Goal: Information Seeking & Learning: Learn about a topic

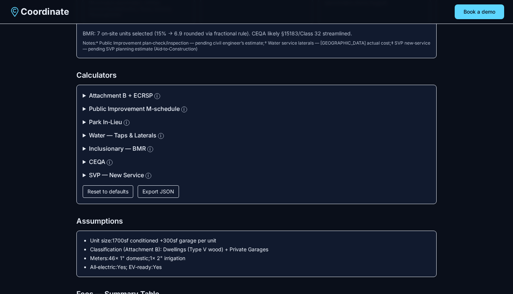
scroll to position [108, 0]
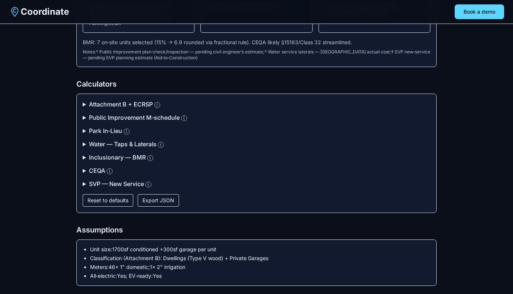
click at [111, 103] on summary "Attachment B + ECRSP i" at bounding box center [257, 104] width 348 height 9
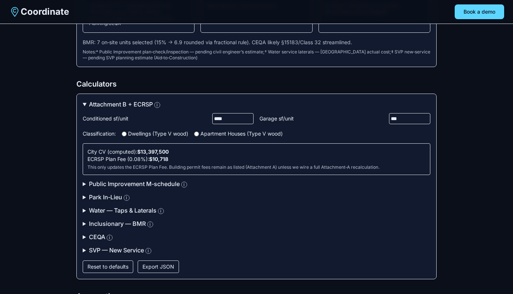
click at [220, 120] on input "****" at bounding box center [232, 118] width 41 height 11
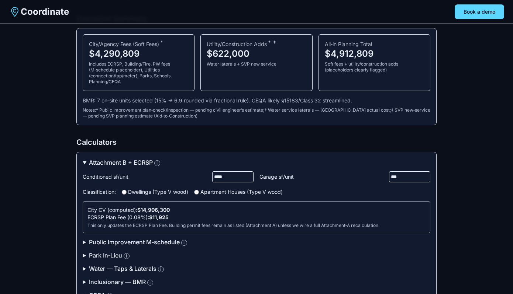
scroll to position [50, 0]
click at [219, 179] on input "****" at bounding box center [232, 177] width 41 height 11
click at [220, 176] on input "****" at bounding box center [232, 177] width 41 height 11
type input "****"
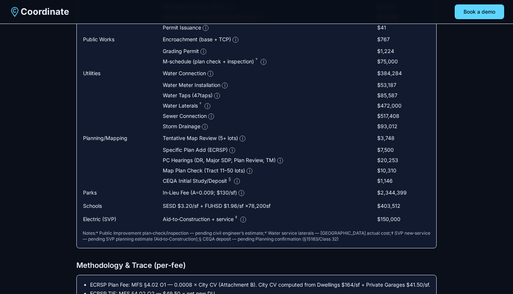
scroll to position [602, 0]
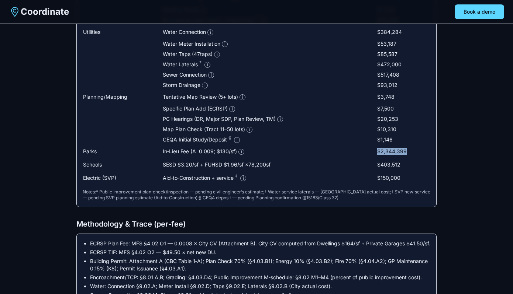
drag, startPoint x: 407, startPoint y: 152, endPoint x: 366, endPoint y: 152, distance: 41.7
click at [366, 152] on tr "Parks In‑Lieu Fee (A= 0.009 ; $130/sf) i $2,344,399" at bounding box center [257, 151] width 348 height 13
copy tr "$2,344,399"
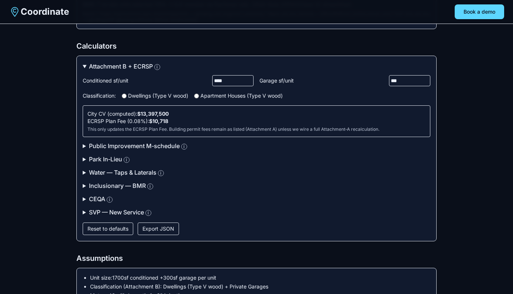
scroll to position [0, 0]
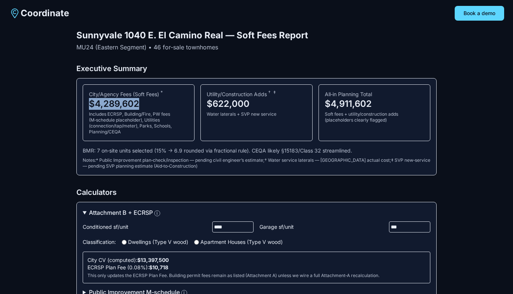
copy div "$4,289,602"
drag, startPoint x: 147, startPoint y: 104, endPoint x: 87, endPoint y: 104, distance: 60.5
click at [87, 104] on div "City/Agency Fees (Soft Fees) * $4,289,602 Includes ECRSP, Building/Fire, PW fee…" at bounding box center [139, 113] width 112 height 57
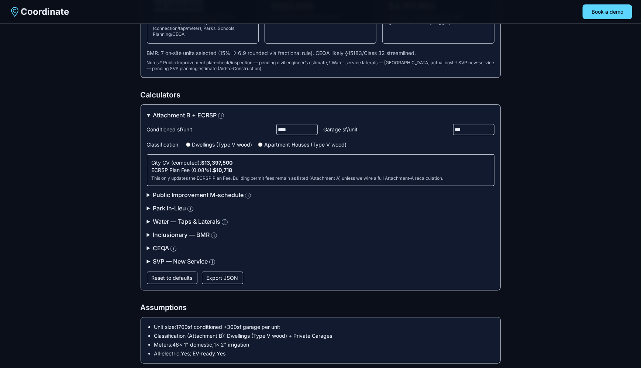
scroll to position [92, 0]
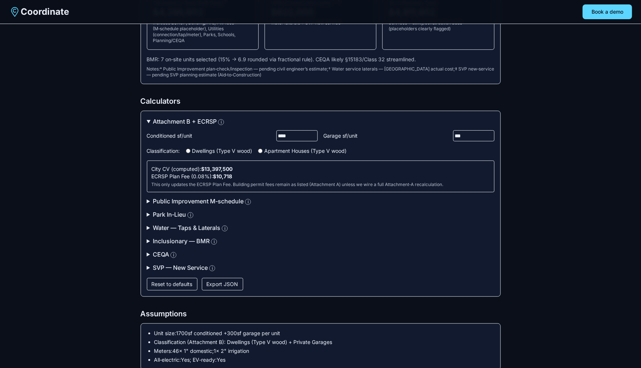
click at [179, 214] on summary "Park In‑Lieu i" at bounding box center [321, 214] width 348 height 9
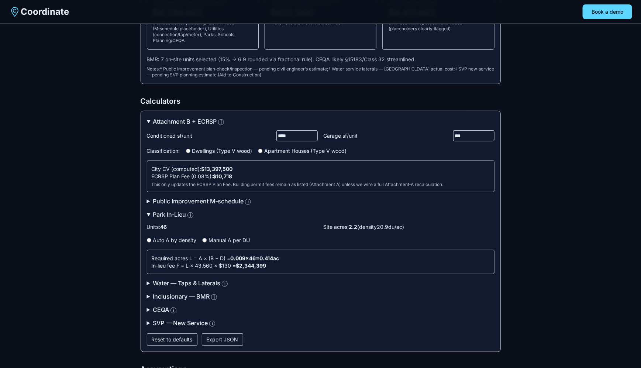
click at [212, 239] on label "Manual A per DU" at bounding box center [226, 240] width 48 height 7
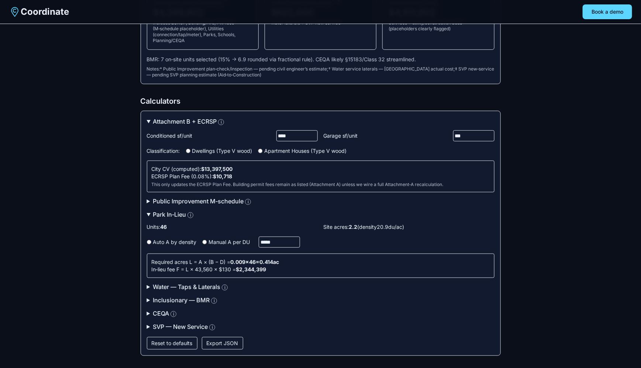
click at [179, 239] on label "Auto A by density" at bounding box center [172, 241] width 50 height 7
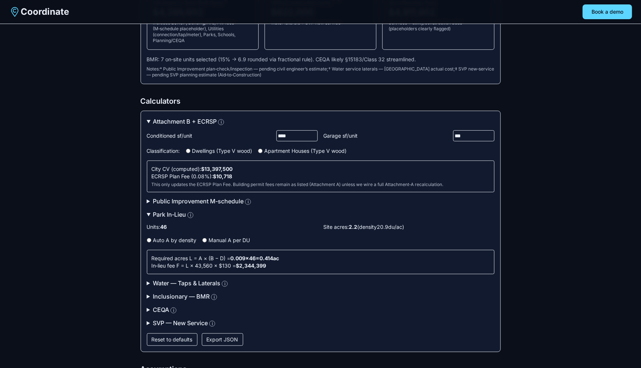
click at [208, 238] on label "Manual A per DU" at bounding box center [226, 240] width 48 height 7
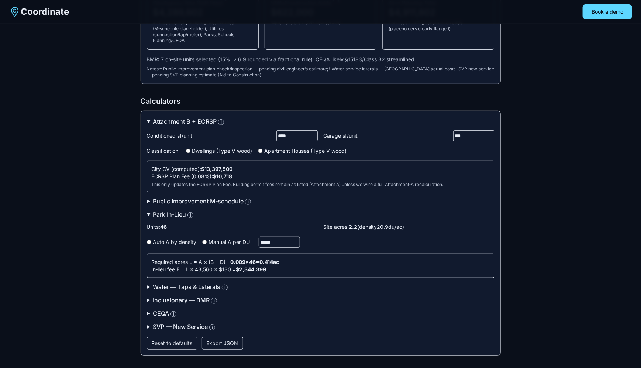
click at [280, 241] on input "*****" at bounding box center [279, 242] width 41 height 11
type input "*****"
click at [287, 217] on details "Park In‑Lieu i Units: 46 Site acres: 2.2 (density 20.9 du/ac) Auto A by density…" at bounding box center [321, 244] width 348 height 68
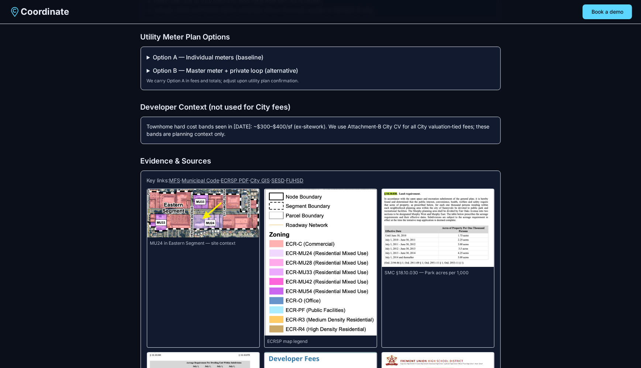
scroll to position [979, 0]
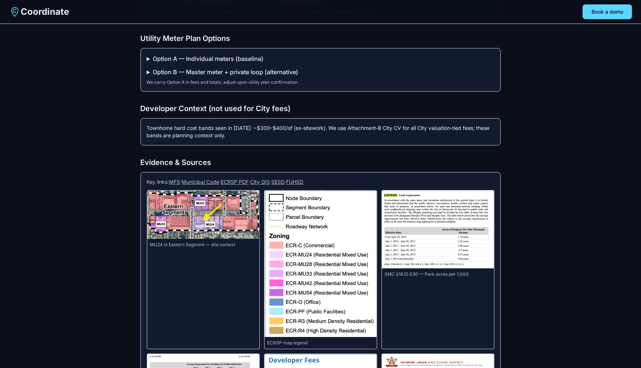
click at [262, 69] on summary "Option B — Master meter + private loop (alternative)" at bounding box center [321, 72] width 348 height 9
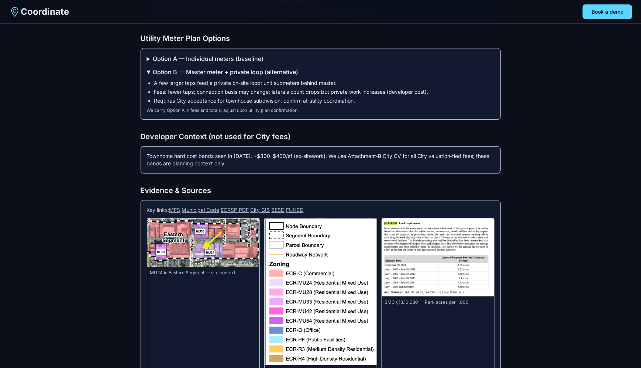
click at [252, 55] on summary "Option A — Individual meters (baseline)" at bounding box center [321, 58] width 348 height 9
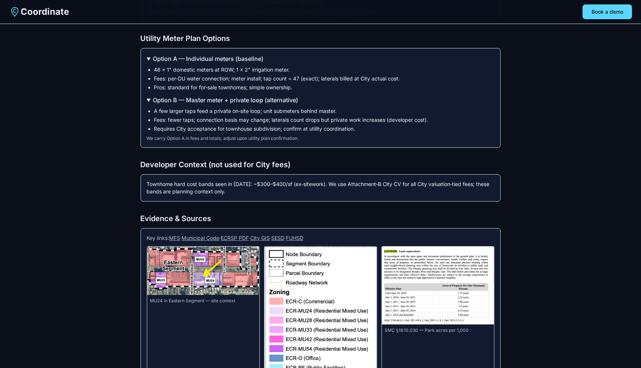
click at [252, 55] on summary "Option A — Individual meters (baseline)" at bounding box center [321, 58] width 348 height 9
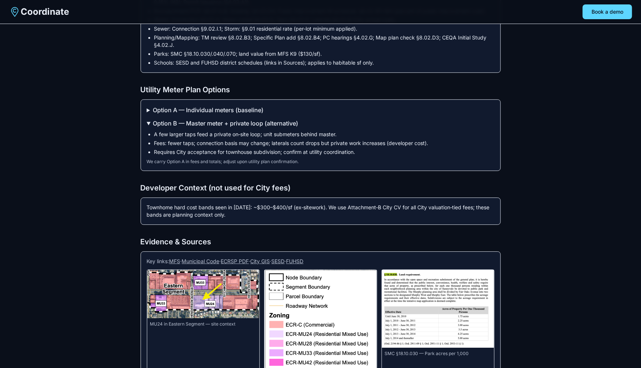
scroll to position [931, 0]
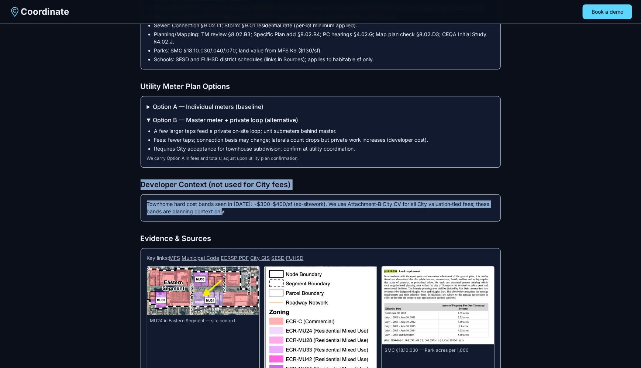
drag, startPoint x: 244, startPoint y: 209, endPoint x: 129, endPoint y: 179, distance: 119.2
copy section "Developer Context (not used for City fees) Townhome hard cost bands seen in 202…"
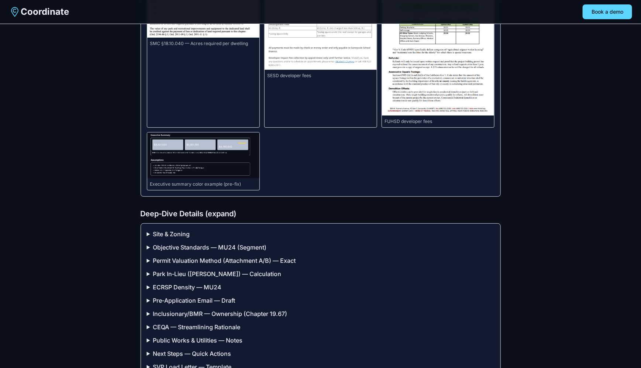
scroll to position [1436, 0]
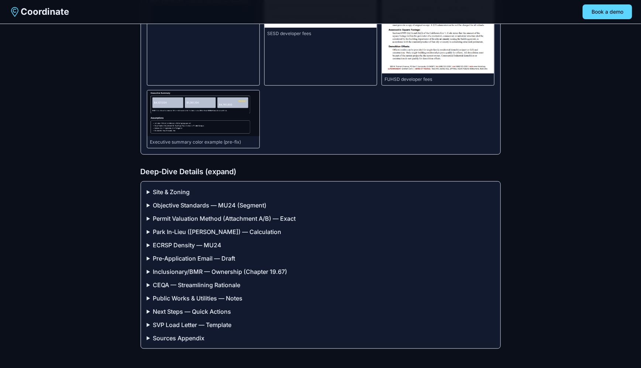
click at [190, 294] on summary "Sources Appendix" at bounding box center [321, 338] width 348 height 9
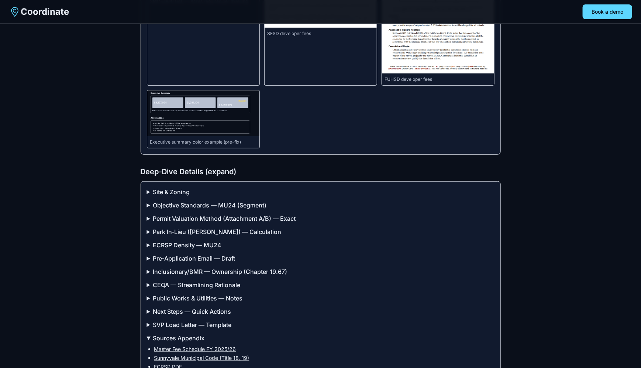
click at [191, 294] on summary "SVP Load Letter — Template" at bounding box center [321, 324] width 348 height 9
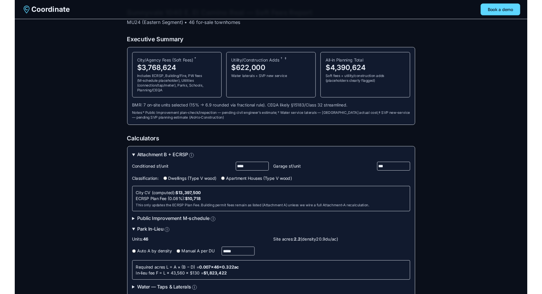
scroll to position [0, 0]
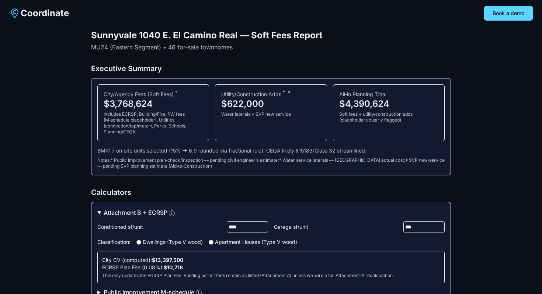
click at [424, 45] on p "MU24 (Eastern Segment) • 46 for‑sale townhomes" at bounding box center [271, 47] width 360 height 9
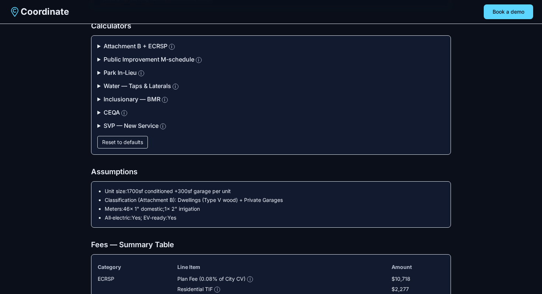
scroll to position [165, 0]
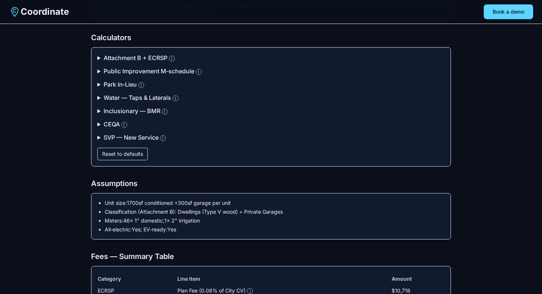
click at [99, 56] on summary "Attachment B + ECRSP i" at bounding box center [271, 58] width 348 height 9
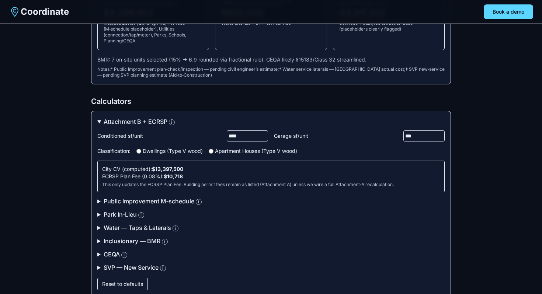
scroll to position [99, 0]
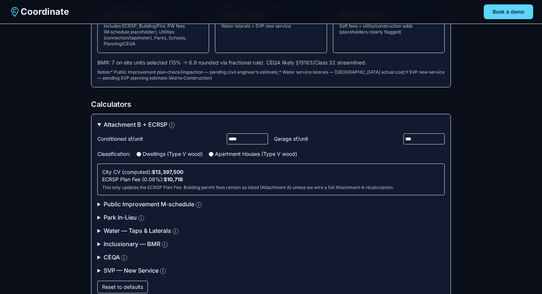
click at [234, 139] on input "****" at bounding box center [247, 139] width 41 height 11
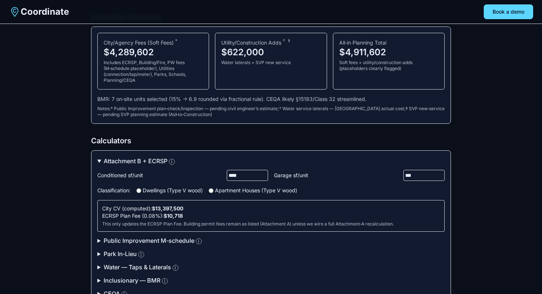
scroll to position [61, 0]
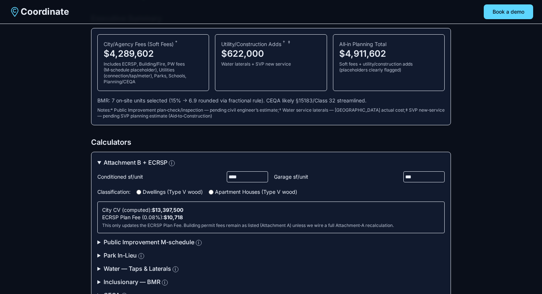
type input "****"
click at [348, 173] on label "Garage sf/unit ***" at bounding box center [359, 177] width 171 height 11
click at [404, 173] on input "***" at bounding box center [424, 177] width 41 height 11
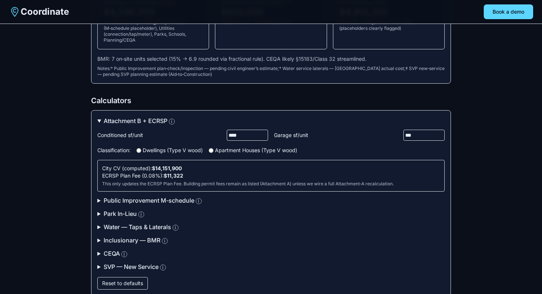
scroll to position [103, 0]
click at [143, 200] on summary "Public Improvement M‑schedule i" at bounding box center [271, 200] width 348 height 9
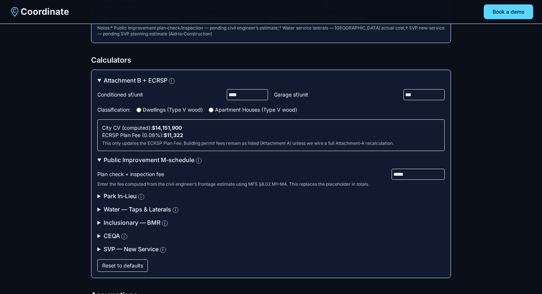
scroll to position [151, 0]
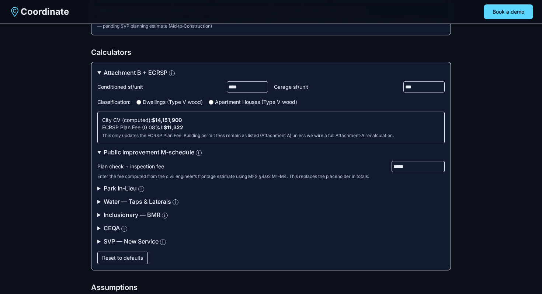
click at [118, 216] on summary "Inclusionary — BMR i" at bounding box center [271, 215] width 348 height 9
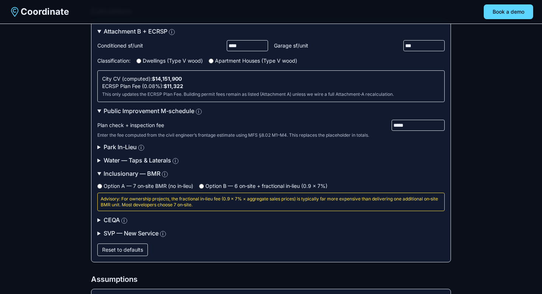
scroll to position [194, 0]
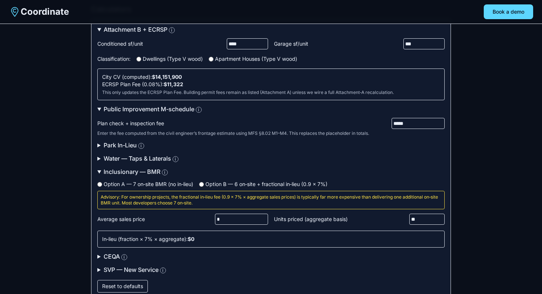
click at [236, 221] on input "*" at bounding box center [241, 219] width 53 height 11
type input "*******"
click at [230, 221] on input "*******" at bounding box center [241, 219] width 53 height 11
click at [164, 185] on label "Option A — 7 on‑site BMR (no in‑lieu)" at bounding box center [145, 184] width 96 height 7
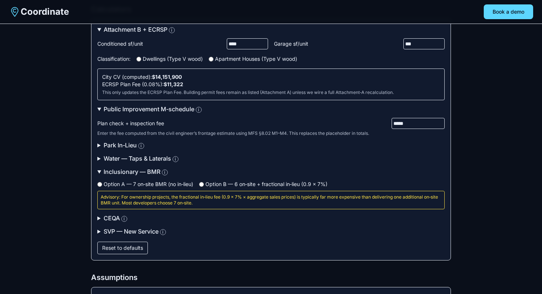
click at [110, 218] on summary "CEQA i" at bounding box center [271, 218] width 348 height 9
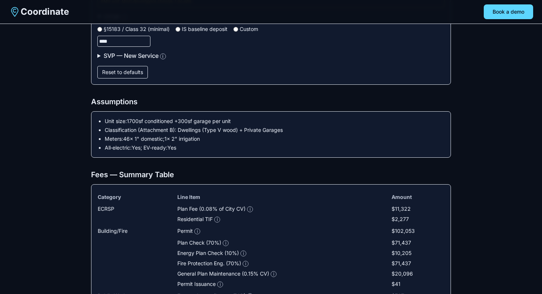
scroll to position [400, 0]
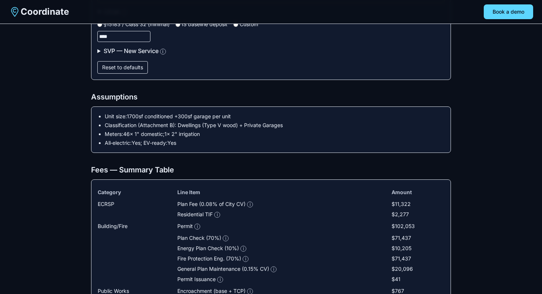
click at [138, 68] on button "Reset to defaults" at bounding box center [122, 67] width 51 height 13
type input "****"
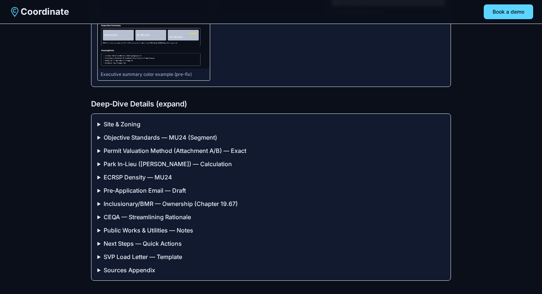
scroll to position [1526, 0]
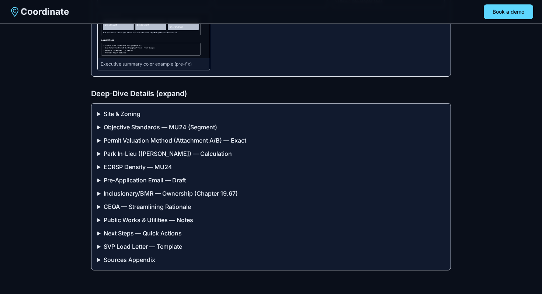
click at [131, 112] on summary "Site & Zoning" at bounding box center [271, 114] width 348 height 9
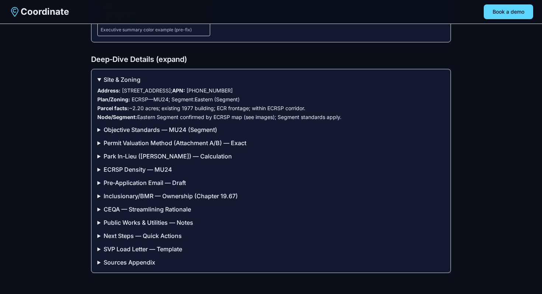
scroll to position [1558, 0]
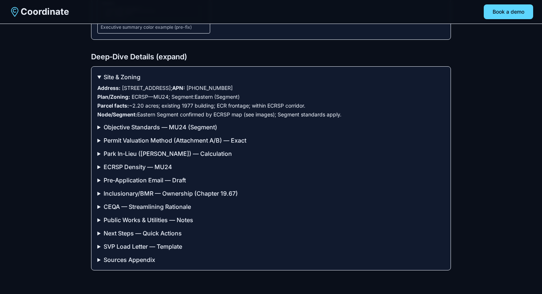
click at [145, 132] on summary "Objective Standards — MU24 (Segment)" at bounding box center [271, 127] width 348 height 9
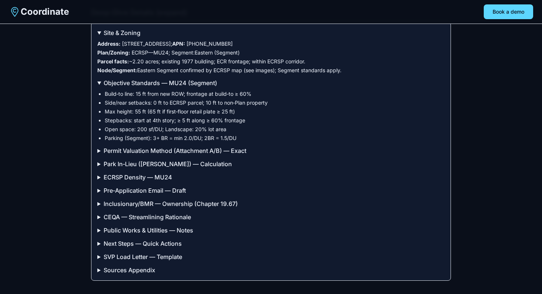
scroll to position [1618, 0]
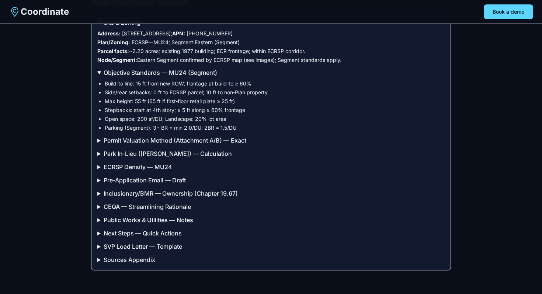
click at [150, 151] on summary "Park In‑Lieu ([PERSON_NAME]) — Calculation" at bounding box center [271, 153] width 348 height 9
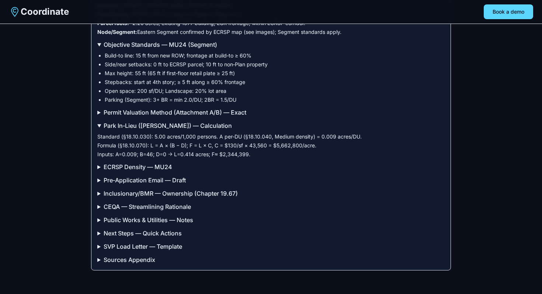
scroll to position [1646, 0]
click at [154, 180] on summary "Pre‑Application Email — Draft" at bounding box center [271, 180] width 348 height 9
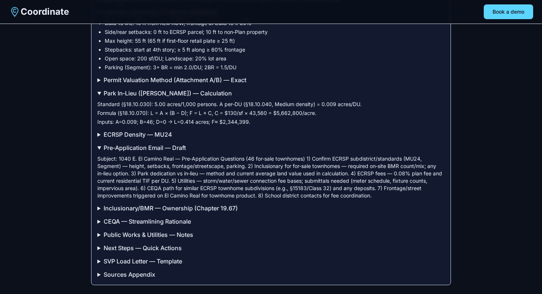
scroll to position [1693, 0]
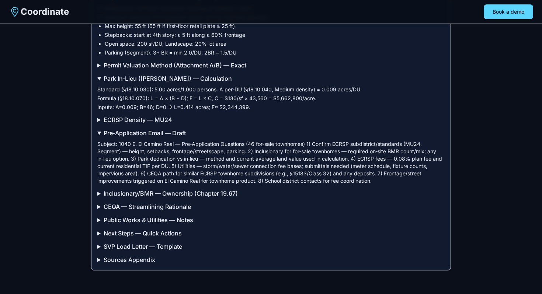
click at [168, 196] on summary "Inclusionary/BMR — Ownership (Chapter 19.67)" at bounding box center [271, 193] width 348 height 9
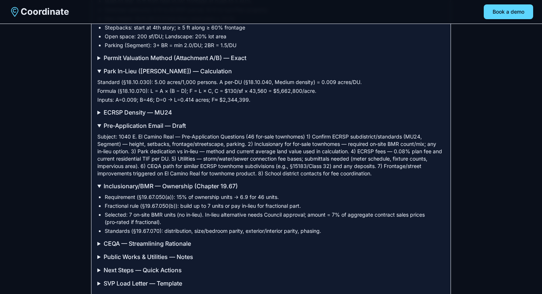
scroll to position [1737, 0]
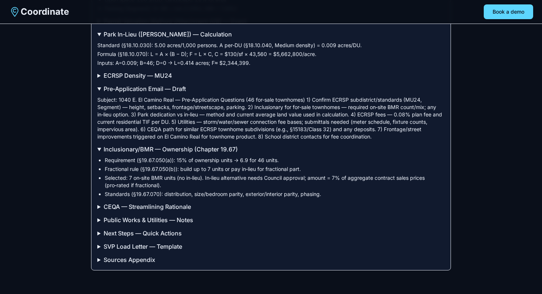
click at [168, 235] on summary "Next Steps — Quick Actions" at bounding box center [271, 233] width 348 height 9
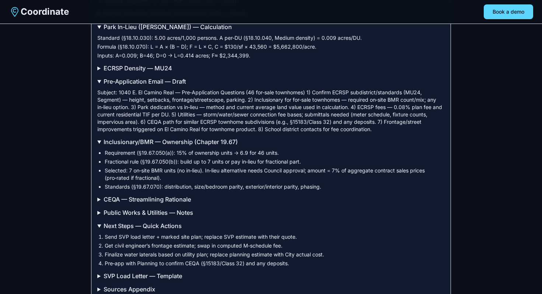
scroll to position [1774, 0]
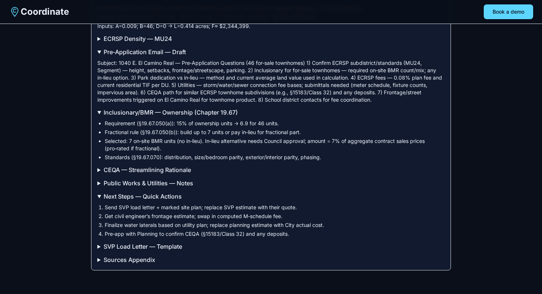
click at [169, 244] on summary "SVP Load Letter — Template" at bounding box center [271, 246] width 348 height 9
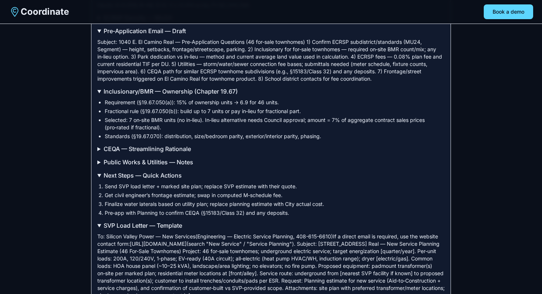
scroll to position [1813, 0]
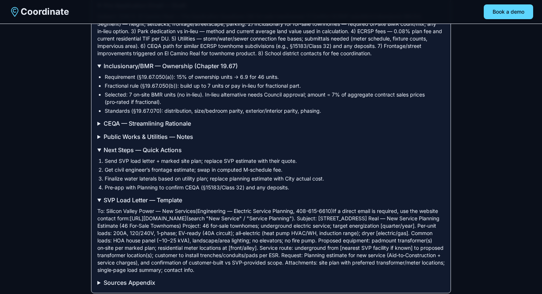
click at [134, 287] on summary "Sources Appendix" at bounding box center [271, 283] width 348 height 9
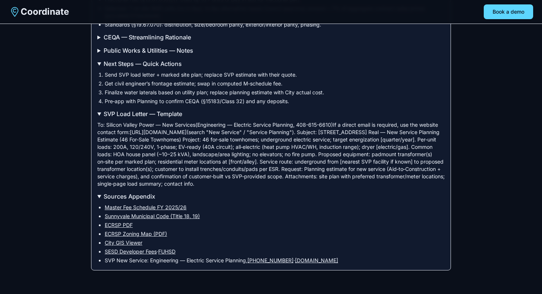
click at [137, 206] on link "Master Fee Schedule FY 2025/26" at bounding box center [146, 207] width 82 height 6
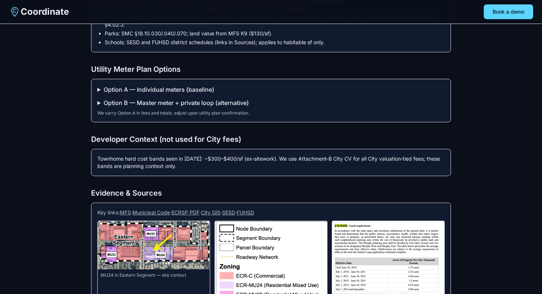
scroll to position [983, 0]
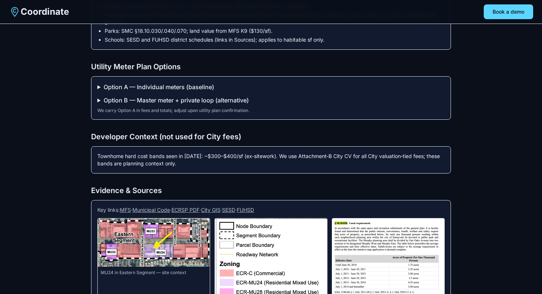
click at [176, 92] on summary "Option A — Individual meters (baseline)" at bounding box center [271, 87] width 348 height 9
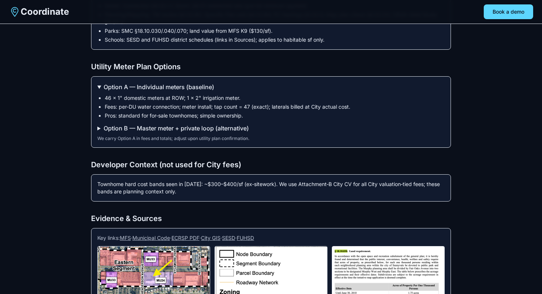
click at [176, 92] on summary "Option A — Individual meters (baseline)" at bounding box center [271, 87] width 348 height 9
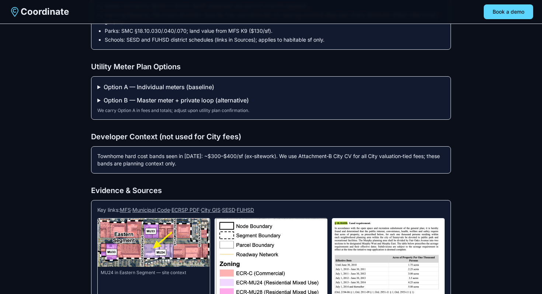
click at [175, 114] on div "Option A — Individual meters (baseline) 46 × 1" domestic meters at ROW; 1 × 2" …" at bounding box center [271, 98] width 360 height 44
click at [176, 105] on summary "Option B — Master meter + private loop (alternative)" at bounding box center [271, 100] width 348 height 9
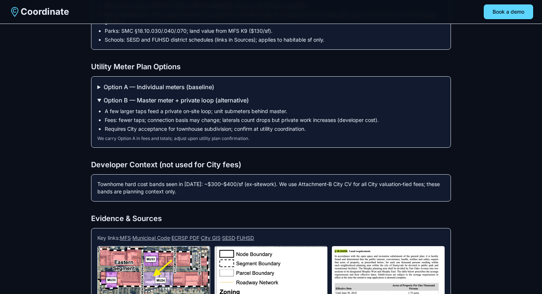
click at [176, 105] on summary "Option B — Master meter + private loop (alternative)" at bounding box center [271, 100] width 348 height 9
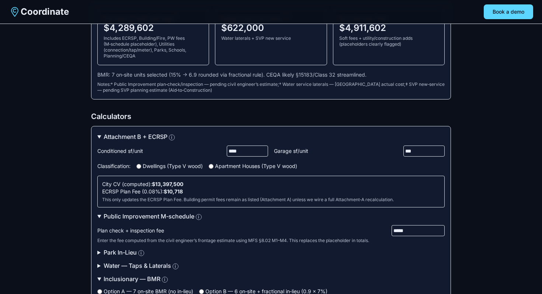
scroll to position [0, 0]
